Goal: Information Seeking & Learning: Find specific fact

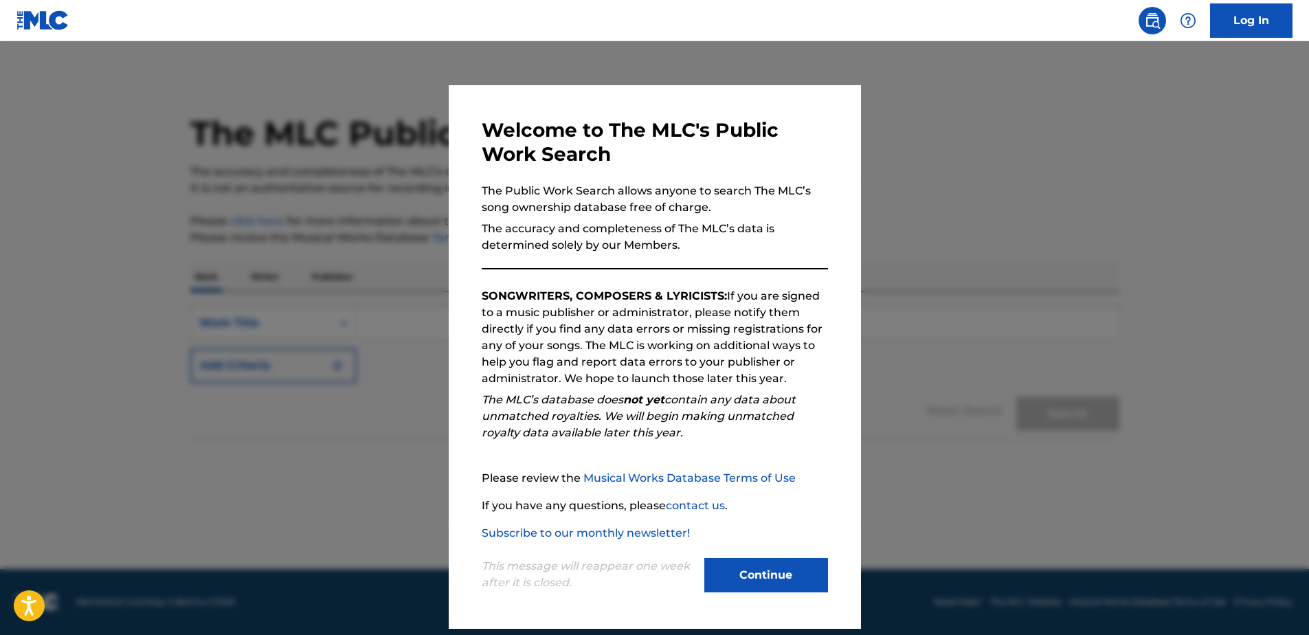
click at [747, 576] on button "Continue" at bounding box center [766, 575] width 124 height 34
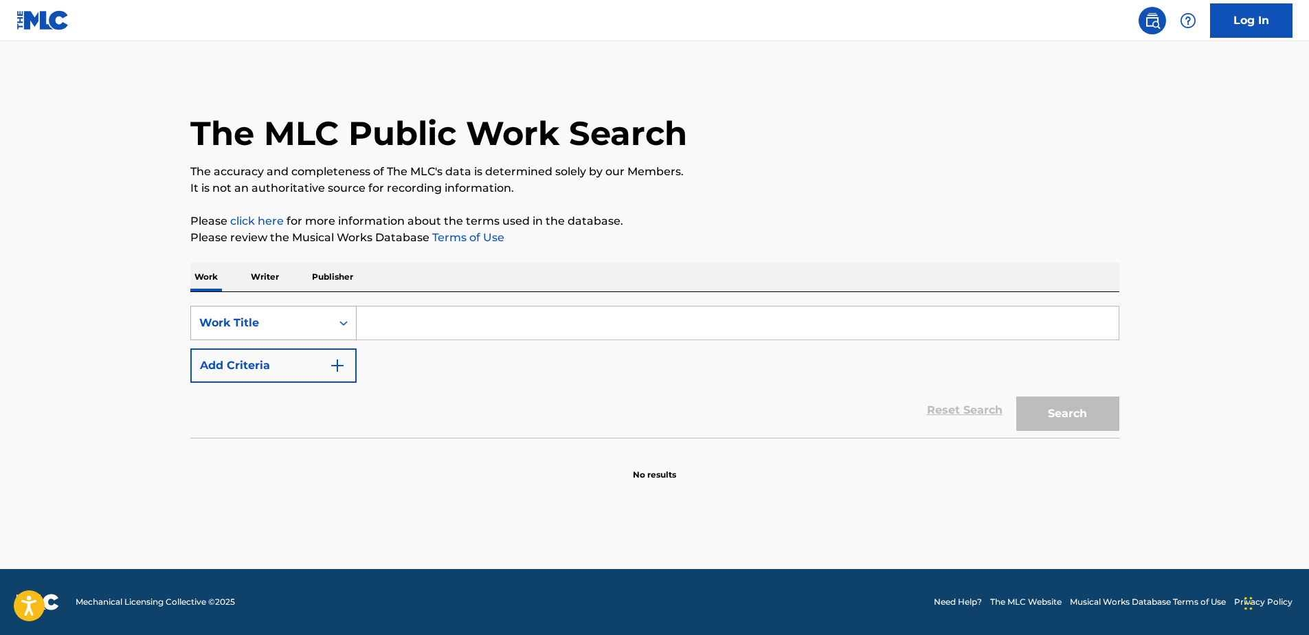
click at [246, 330] on div "Work Title" at bounding box center [261, 323] width 124 height 16
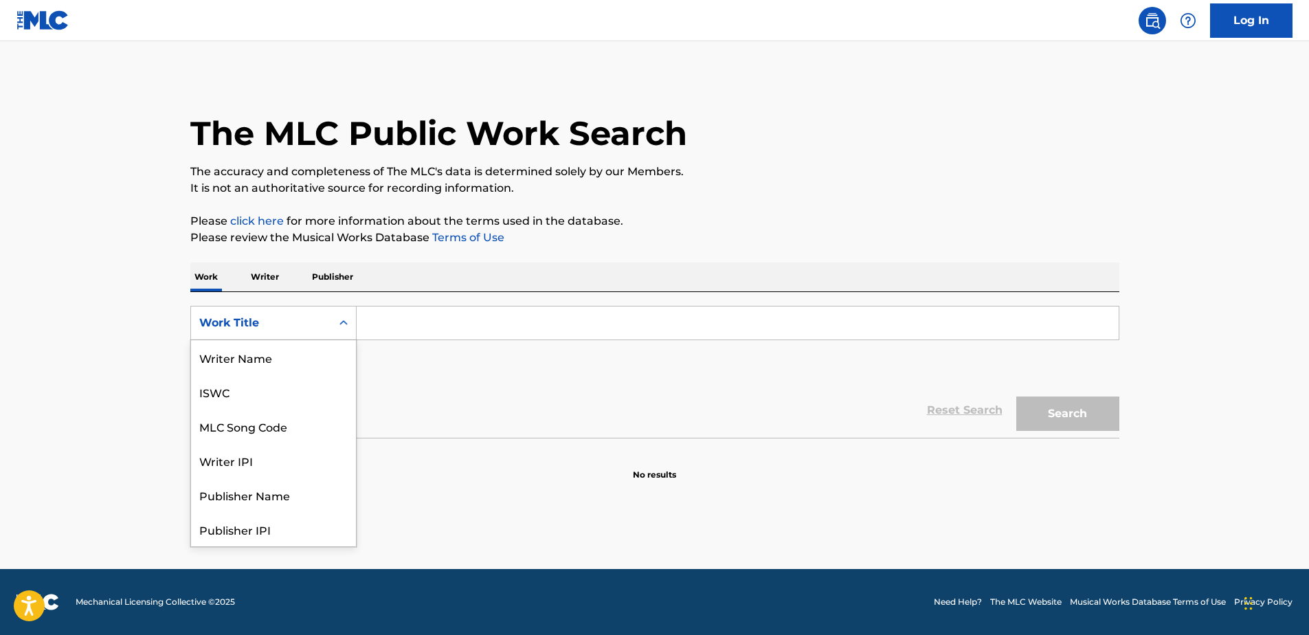
scroll to position [69, 0]
click at [249, 532] on div "Work Title" at bounding box center [273, 529] width 165 height 34
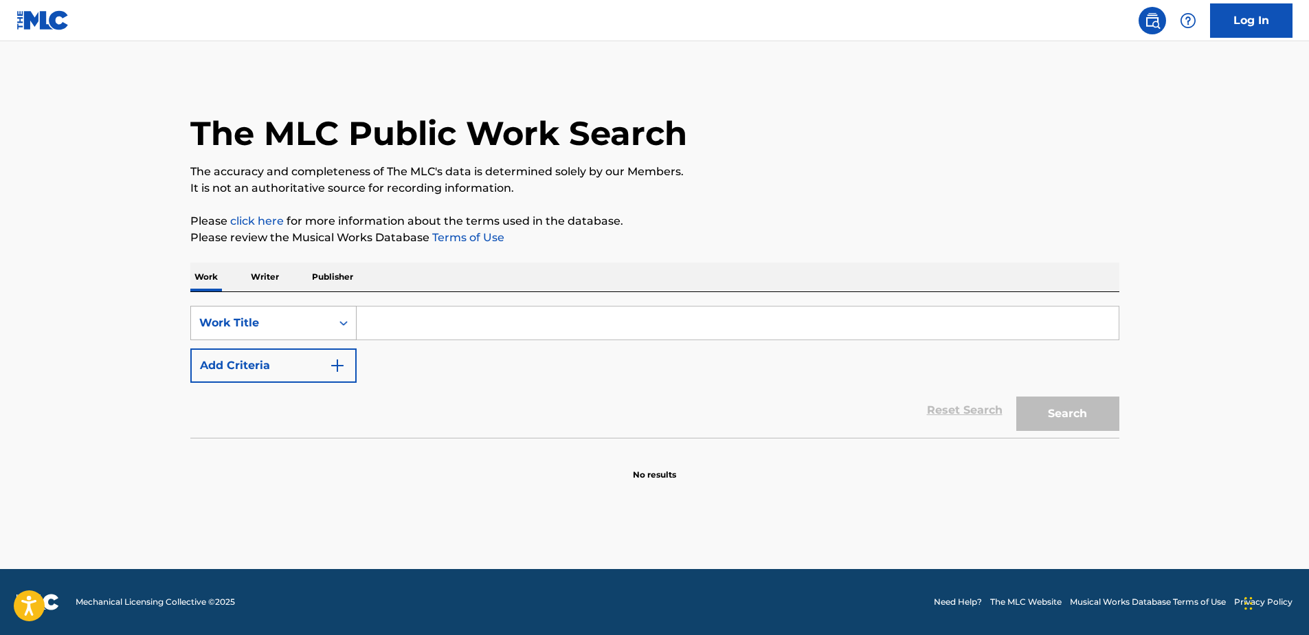
click at [255, 322] on div "Work Title" at bounding box center [261, 323] width 124 height 16
click at [253, 359] on div "MLC Song Code" at bounding box center [273, 357] width 165 height 34
drag, startPoint x: 413, startPoint y: 317, endPoint x: 502, endPoint y: 334, distance: 91.0
click at [413, 317] on input "Search Form" at bounding box center [738, 322] width 762 height 33
paste input "TV7NWB"
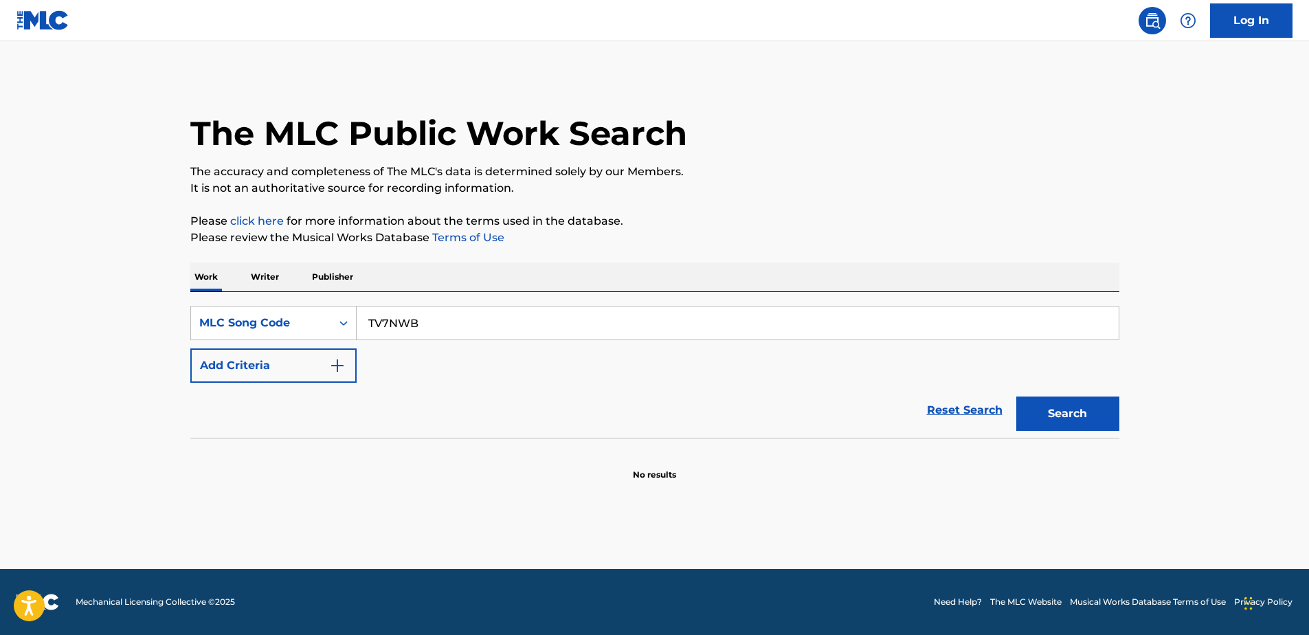
type input "TV7NWB"
click at [1088, 422] on button "Search" at bounding box center [1067, 413] width 103 height 34
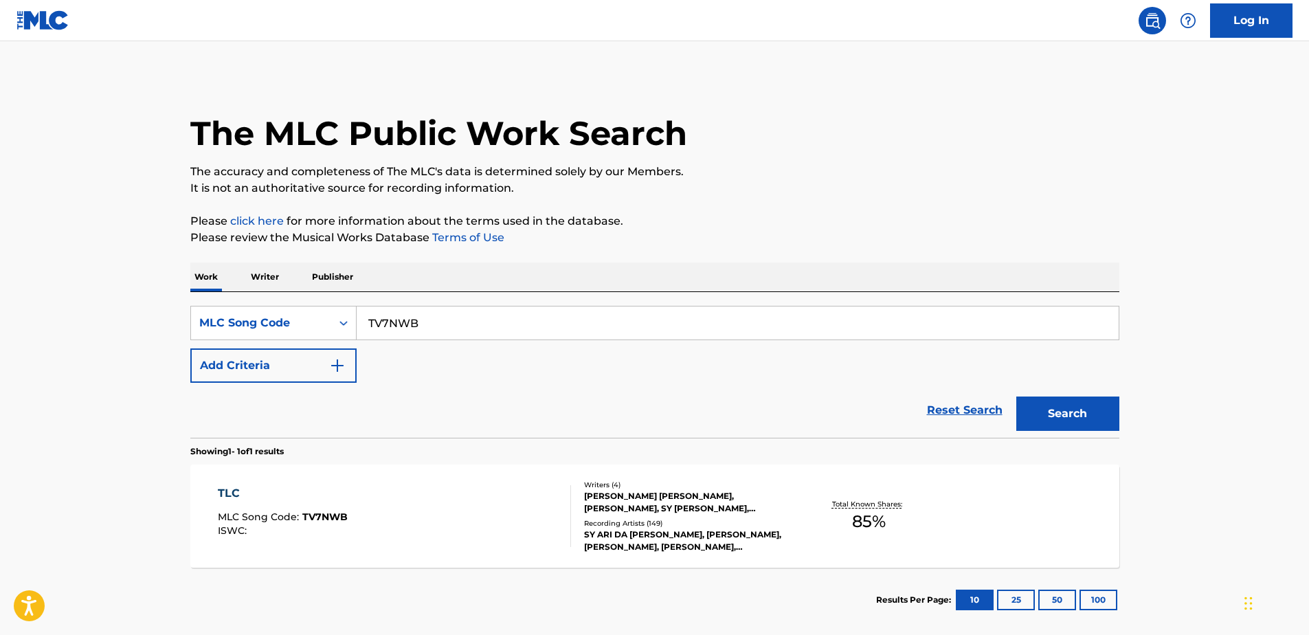
click at [665, 519] on div "Recording Artists ( 149 )" at bounding box center [687, 523] width 207 height 10
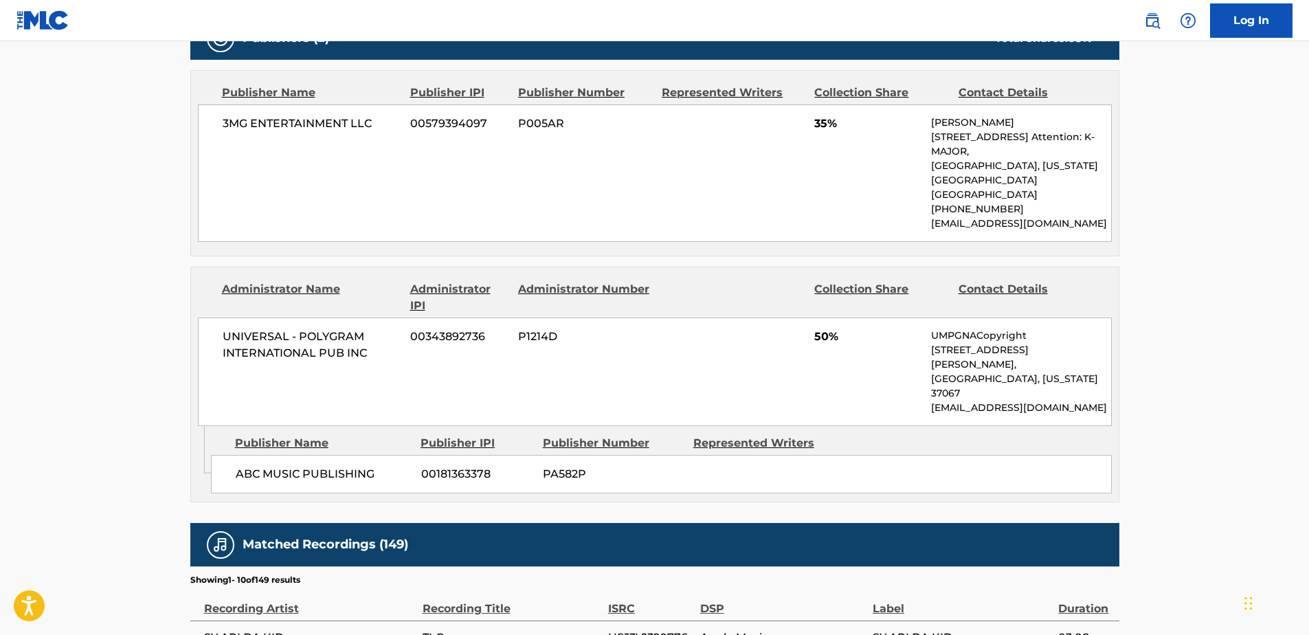
scroll to position [687, 0]
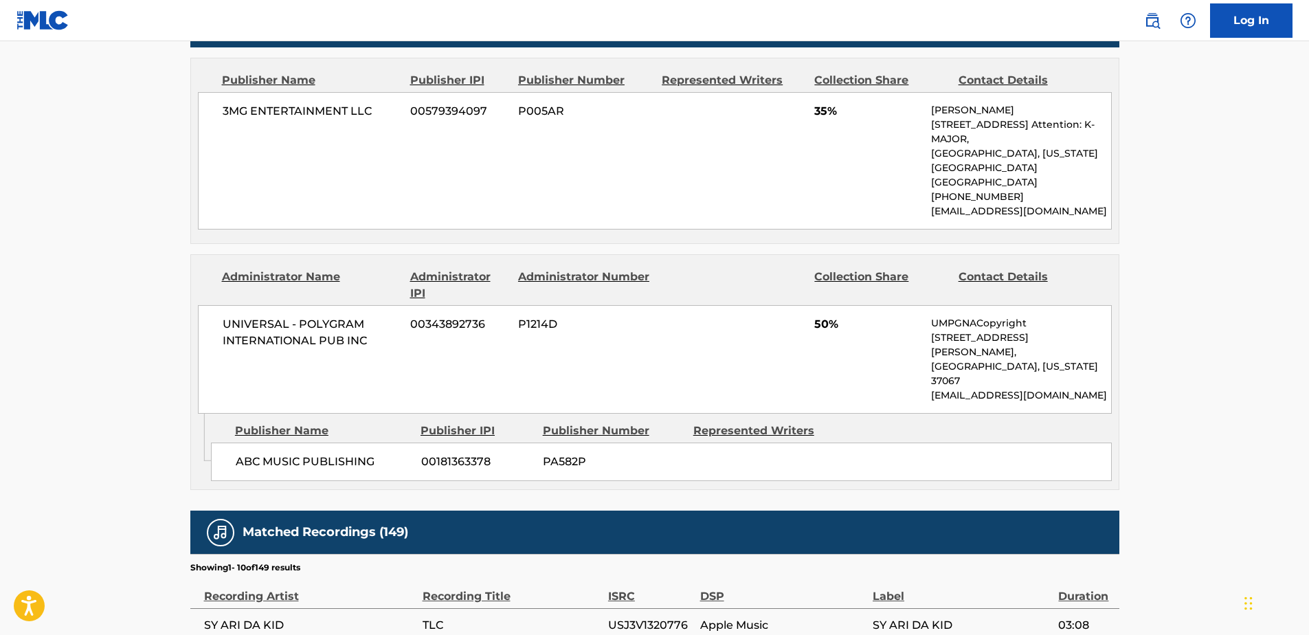
click at [46, 256] on main "< Back to public search results Copy work link TLC Work Detail Member Work Iden…" at bounding box center [654, 196] width 1309 height 1685
drag, startPoint x: 68, startPoint y: 221, endPoint x: 89, endPoint y: 81, distance: 141.7
click at [68, 214] on main "< Back to public search results Copy work link TLC Work Detail Member Work Iden…" at bounding box center [654, 196] width 1309 height 1685
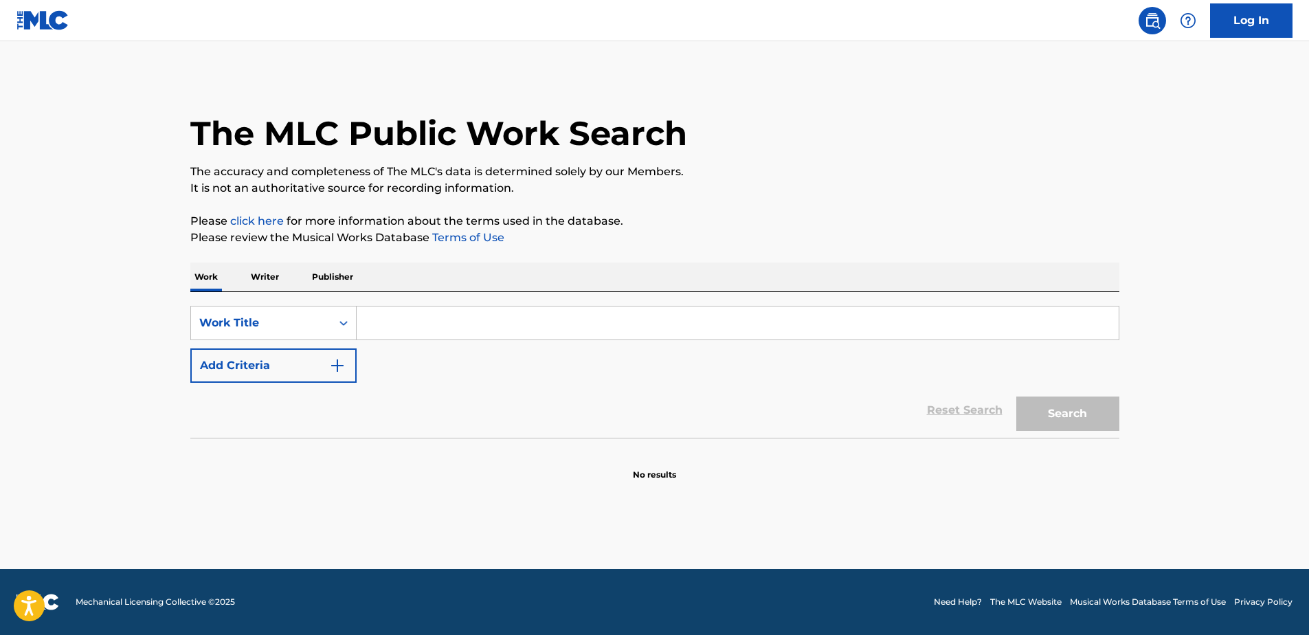
click at [427, 329] on input "Search Form" at bounding box center [738, 322] width 762 height 33
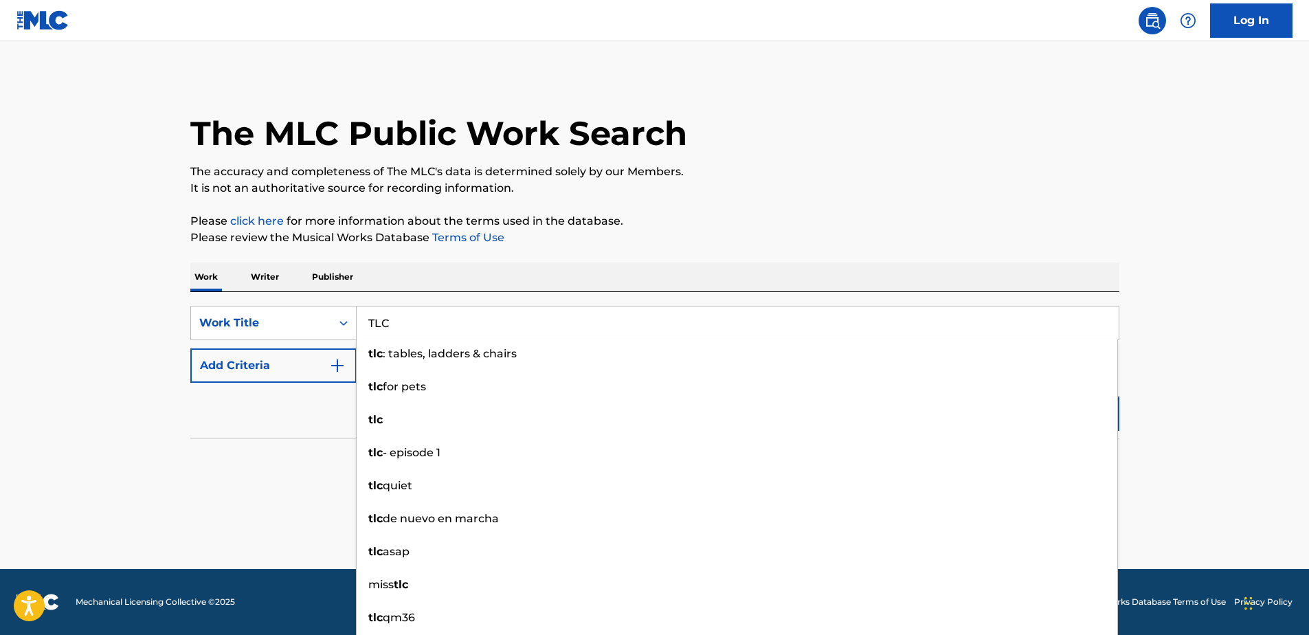
type input "TLC"
click at [276, 372] on button "Add Criteria" at bounding box center [273, 365] width 166 height 34
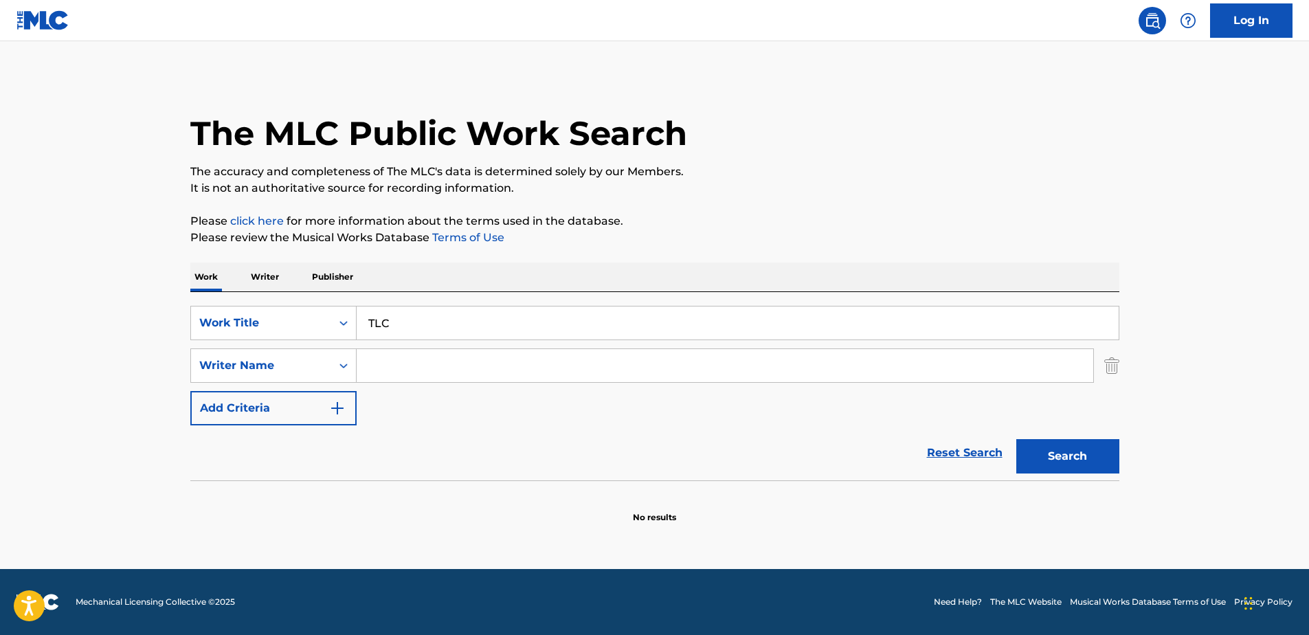
click at [401, 367] on input "Search Form" at bounding box center [725, 365] width 737 height 33
type input "McAlister"
click at [1056, 453] on button "Search" at bounding box center [1067, 456] width 103 height 34
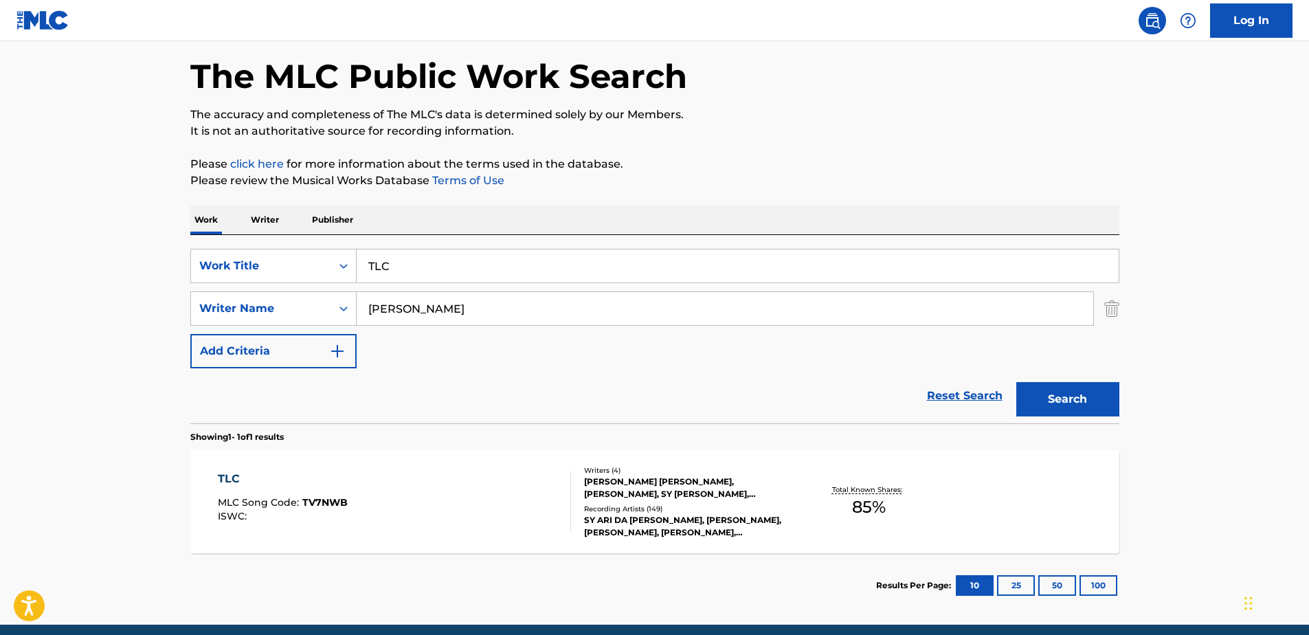
scroll to position [113, 0]
